Goal: Information Seeking & Learning: Find specific fact

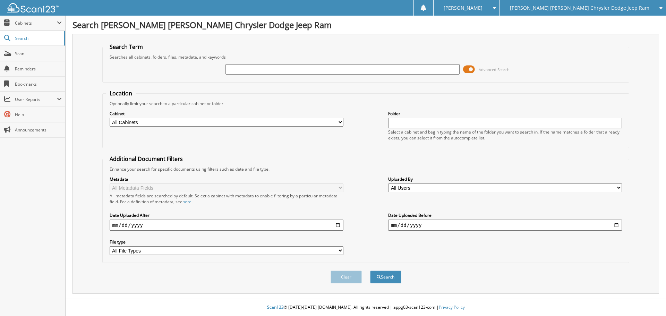
click at [469, 69] on span at bounding box center [469, 69] width 12 height 10
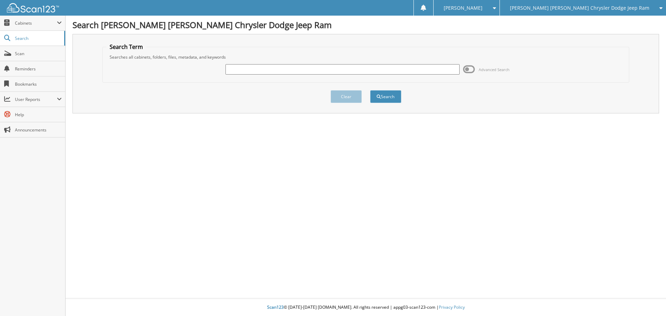
click at [276, 70] on input "text" at bounding box center [342, 69] width 234 height 10
type input "6007231"
click at [370, 90] on button "Search" at bounding box center [385, 96] width 31 height 13
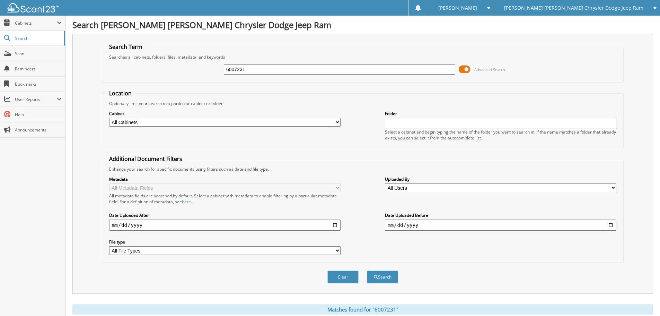
click at [468, 69] on span at bounding box center [465, 69] width 12 height 10
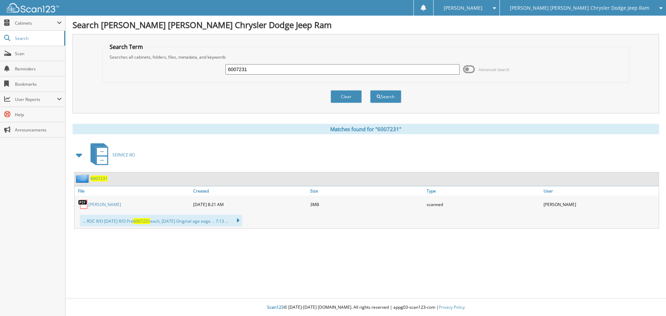
click at [105, 177] on span "6007231" at bounding box center [98, 178] width 17 height 6
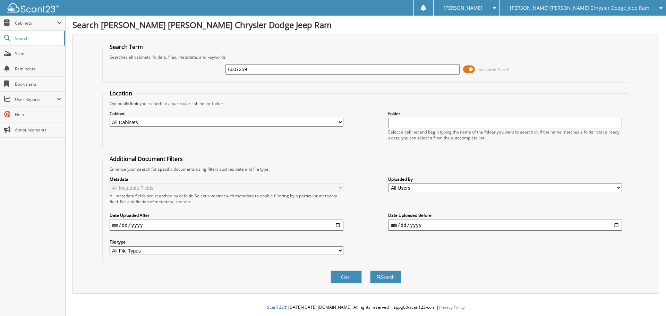
type input "6007359"
click at [370, 270] on button "Search" at bounding box center [385, 276] width 31 height 13
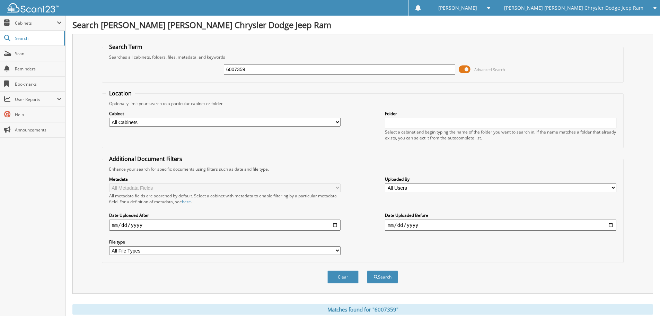
click at [471, 70] on span "Advanced Search" at bounding box center [482, 69] width 46 height 10
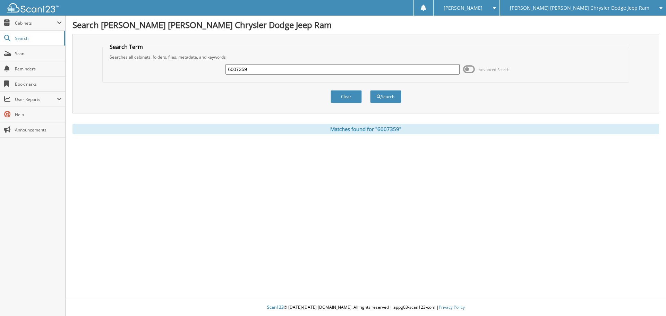
click at [254, 69] on input "6007359" at bounding box center [342, 69] width 234 height 10
type input "6007379"
click at [370, 90] on button "Search" at bounding box center [385, 96] width 31 height 13
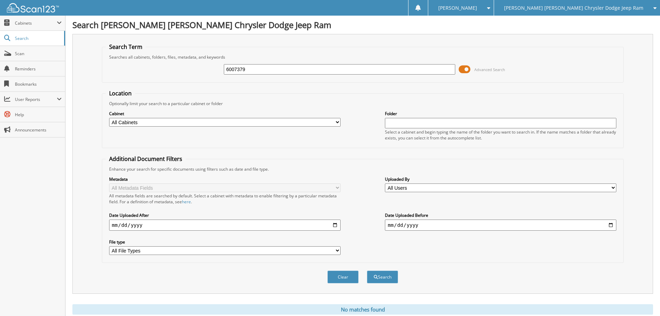
click at [468, 68] on span at bounding box center [465, 69] width 12 height 10
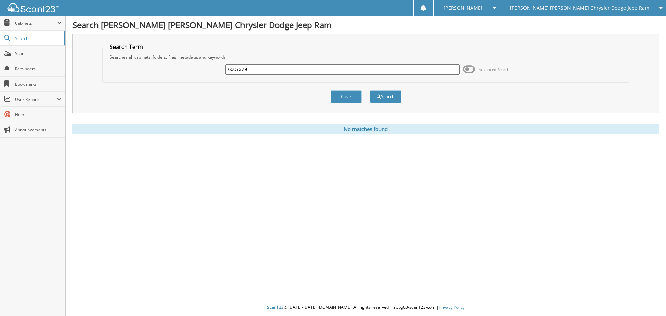
click at [253, 63] on div "6007379 Advanced Search" at bounding box center [365, 69] width 519 height 19
click at [253, 64] on input "6007379" at bounding box center [342, 69] width 234 height 10
type input "6007392"
click at [370, 90] on button "Search" at bounding box center [385, 96] width 31 height 13
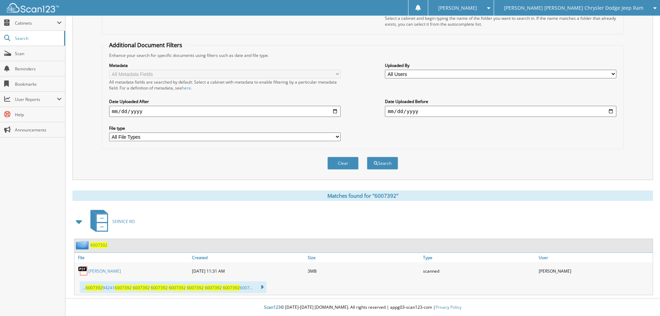
scroll to position [114, 0]
click at [105, 268] on link "[PERSON_NAME]" at bounding box center [104, 271] width 33 height 6
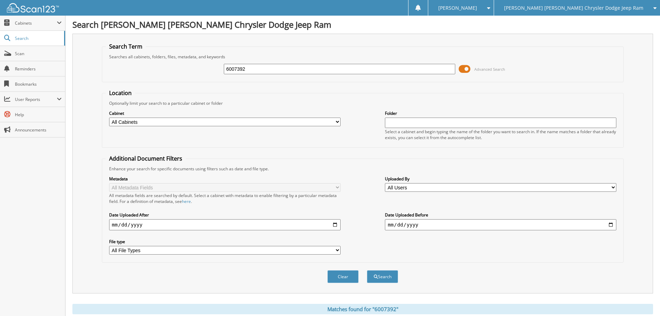
scroll to position [0, 0]
click at [254, 71] on input "6007392" at bounding box center [340, 69] width 232 height 10
click at [367, 270] on button "Search" at bounding box center [382, 276] width 31 height 13
type input "6007460+"
click at [367, 270] on button "Search" at bounding box center [382, 276] width 31 height 13
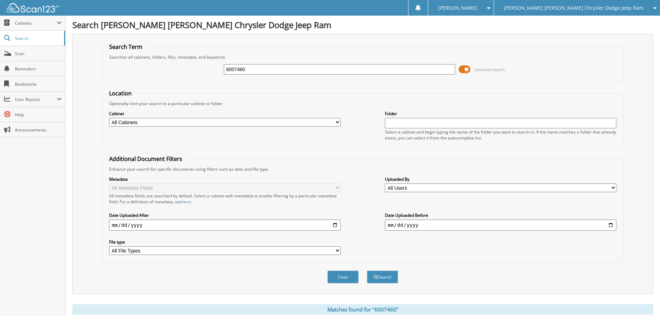
click at [274, 68] on input "6007460" at bounding box center [340, 69] width 232 height 10
type input "6007468"
click at [392, 284] on div "Search" at bounding box center [382, 277] width 33 height 14
click at [392, 276] on button "Search" at bounding box center [382, 276] width 31 height 13
